Goal: Task Accomplishment & Management: Manage account settings

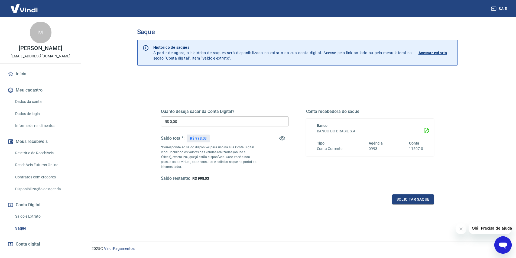
click at [191, 117] on input "R$ 0,00" at bounding box center [225, 121] width 128 height 10
type input "R$ 998,03"
click at [412, 203] on button "Solicitar saque" at bounding box center [413, 199] width 42 height 10
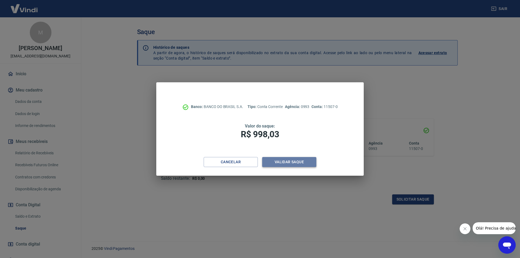
click at [290, 161] on button "Validar saque" at bounding box center [289, 162] width 54 height 10
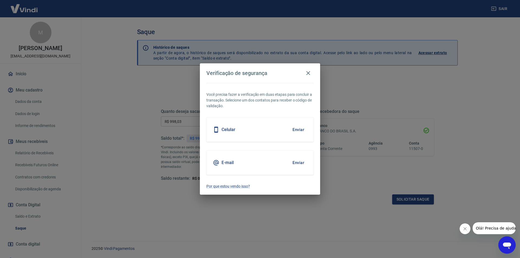
click at [232, 162] on h5 "E-mail" at bounding box center [228, 162] width 12 height 5
drag, startPoint x: 306, startPoint y: 161, endPoint x: 297, endPoint y: 161, distance: 9.0
click at [305, 161] on button "Enviar" at bounding box center [299, 162] width 18 height 11
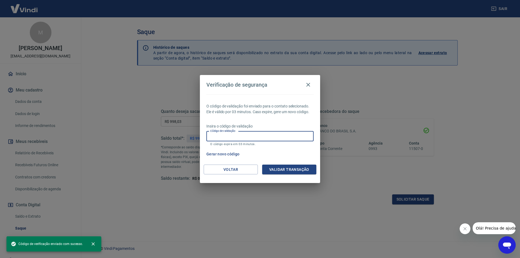
click at [248, 138] on input "Código de validação" at bounding box center [259, 136] width 107 height 10
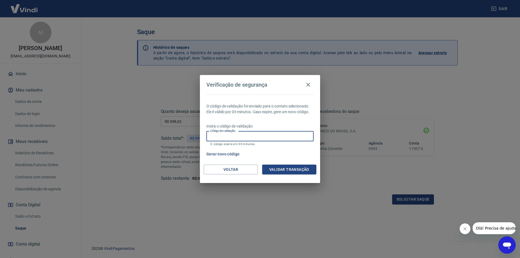
paste input "434591"
type input "434591"
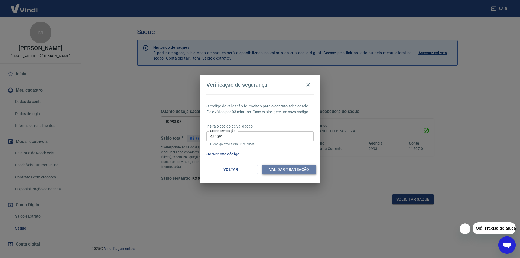
click at [290, 168] on button "Validar transação" at bounding box center [289, 170] width 54 height 10
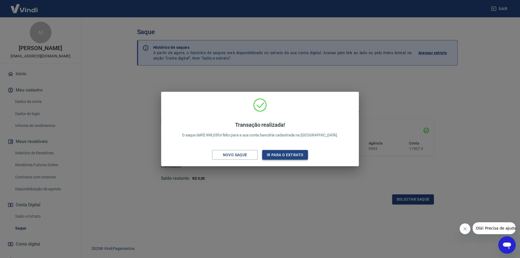
click at [291, 154] on button "Ir para o extrato" at bounding box center [285, 155] width 46 height 10
